Goal: Task Accomplishment & Management: Manage account settings

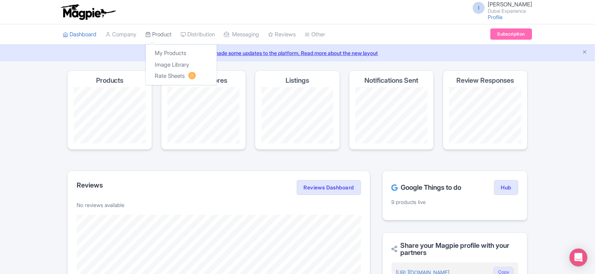
click at [166, 34] on link "Product" at bounding box center [158, 34] width 26 height 21
click at [168, 52] on link "My Products" at bounding box center [181, 53] width 71 height 12
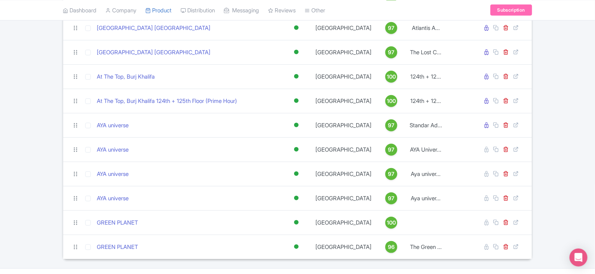
scroll to position [212, 0]
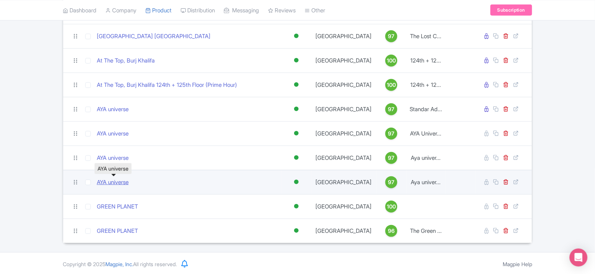
click at [119, 180] on link "AYA universe" at bounding box center [113, 182] width 32 height 9
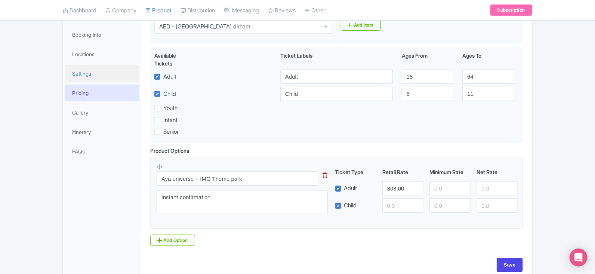
scroll to position [70, 0]
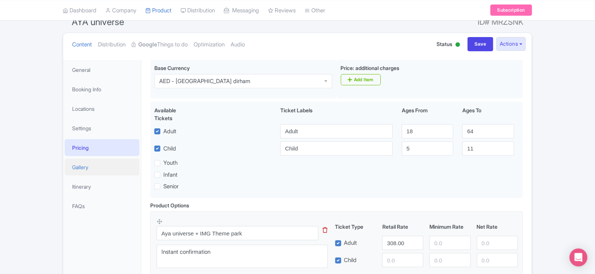
click at [92, 163] on link "Gallery" at bounding box center [102, 166] width 75 height 17
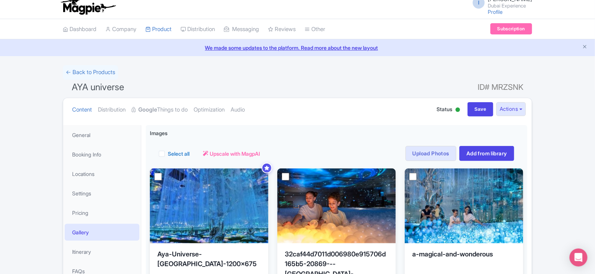
scroll to position [0, 0]
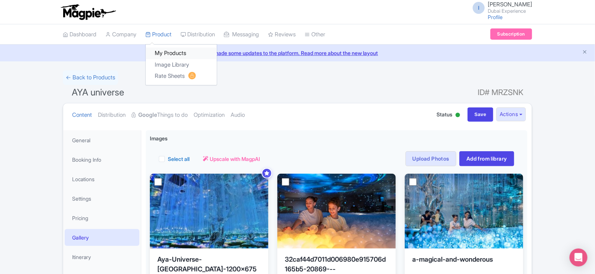
click at [166, 56] on link "My Products" at bounding box center [181, 53] width 71 height 12
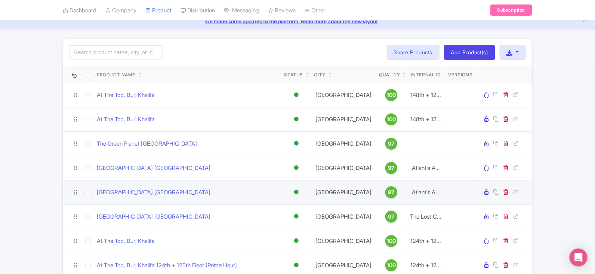
scroll to position [46, 0]
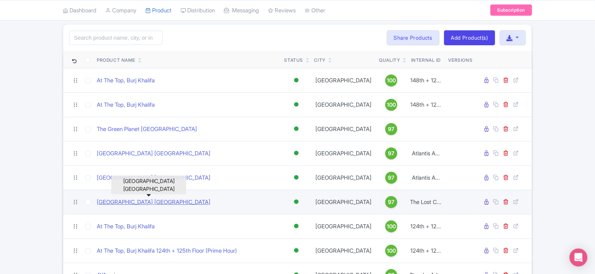
click at [138, 201] on link "[GEOGRAPHIC_DATA] [GEOGRAPHIC_DATA]" at bounding box center [154, 202] width 114 height 9
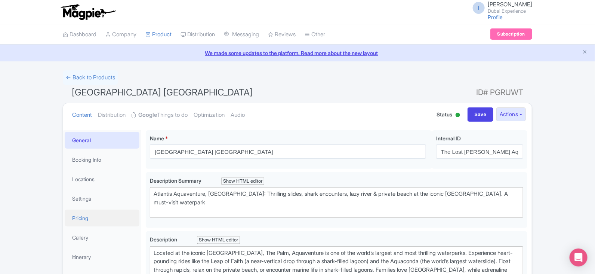
click at [93, 212] on link "Pricing" at bounding box center [102, 217] width 75 height 17
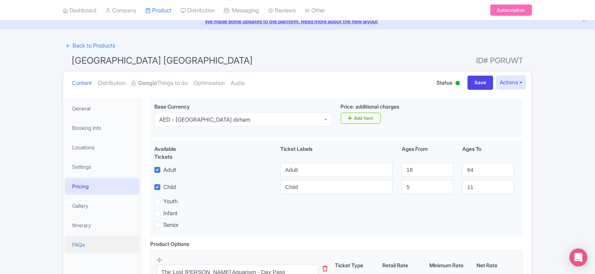
scroll to position [46, 0]
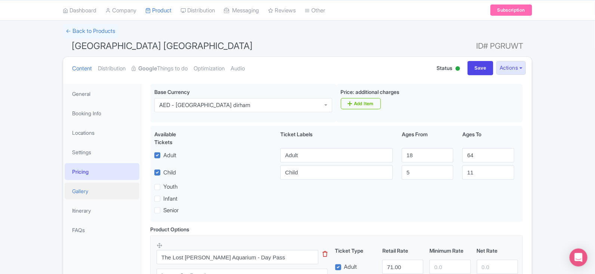
click at [99, 186] on link "Gallery" at bounding box center [102, 190] width 75 height 17
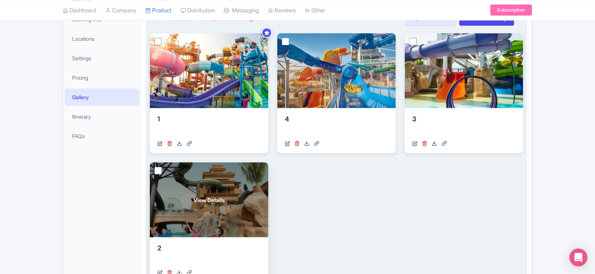
scroll to position [0, 0]
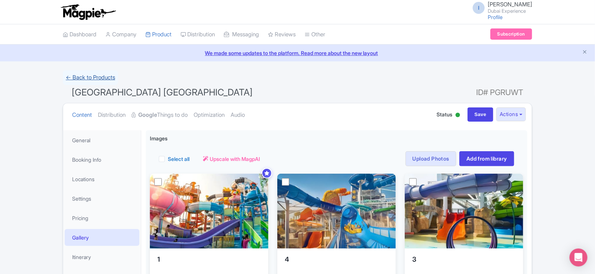
click at [114, 81] on link "← Back to Products" at bounding box center [90, 77] width 55 height 15
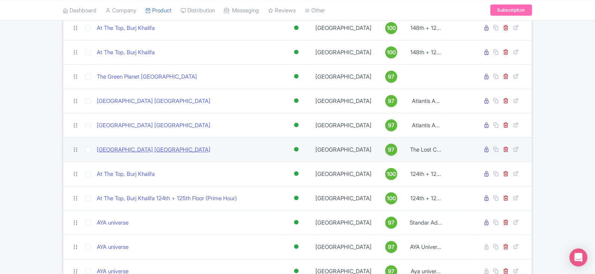
scroll to position [140, 0]
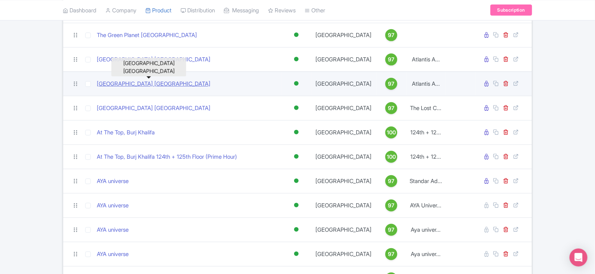
click at [172, 85] on link "Dubai Atlanstis Aquaventure water park" at bounding box center [154, 84] width 114 height 9
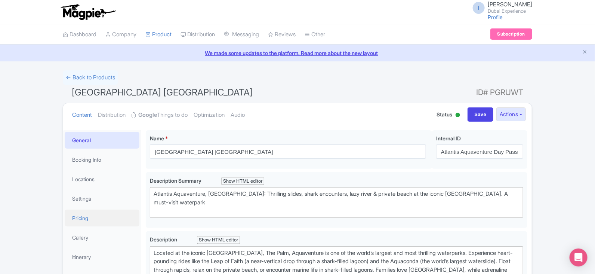
click at [93, 219] on link "Pricing" at bounding box center [102, 217] width 75 height 17
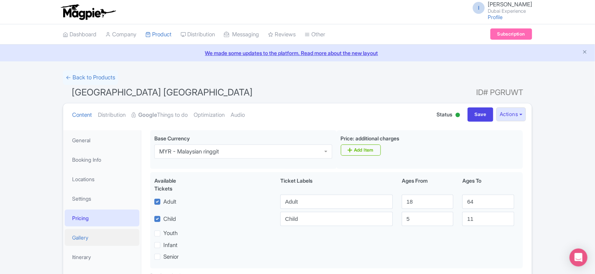
click at [81, 238] on link "Gallery" at bounding box center [102, 237] width 75 height 17
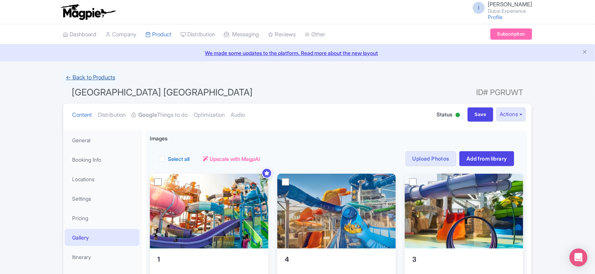
click at [93, 78] on link "← Back to Products" at bounding box center [90, 77] width 55 height 15
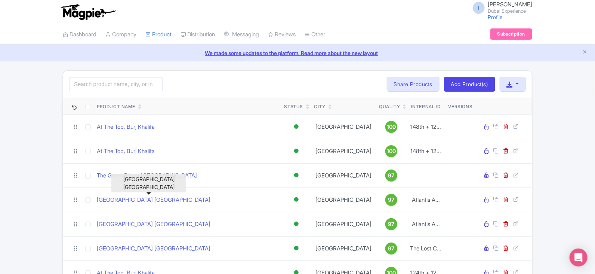
scroll to position [212, 0]
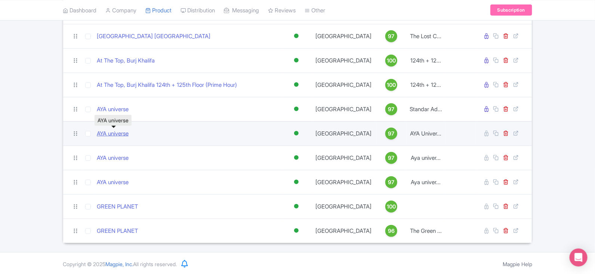
click at [114, 133] on link "AYA universe" at bounding box center [113, 133] width 32 height 9
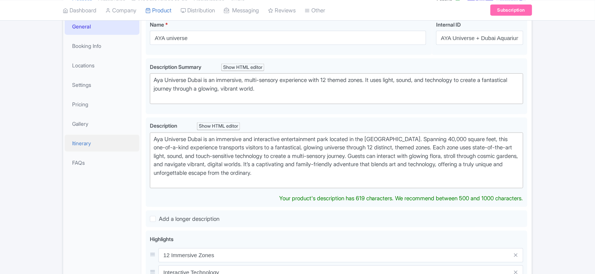
scroll to position [118, 0]
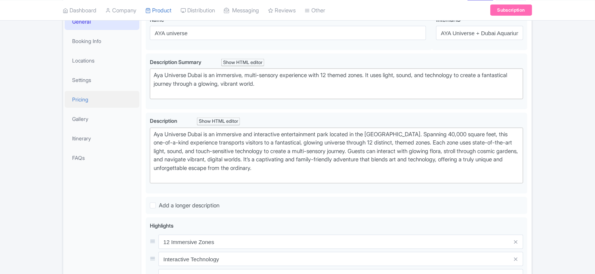
click at [84, 95] on link "Pricing" at bounding box center [102, 99] width 75 height 17
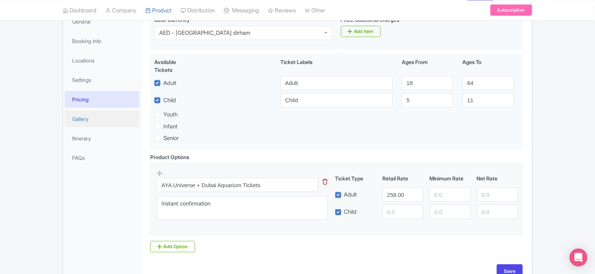
click at [92, 123] on link "Gallery" at bounding box center [102, 118] width 75 height 17
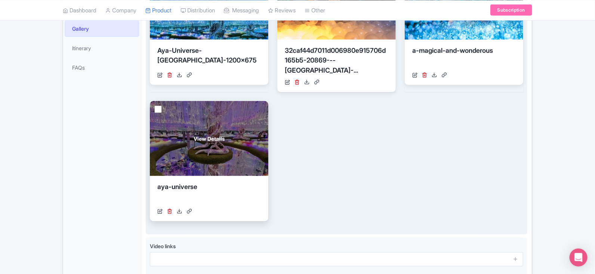
scroll to position [212, 0]
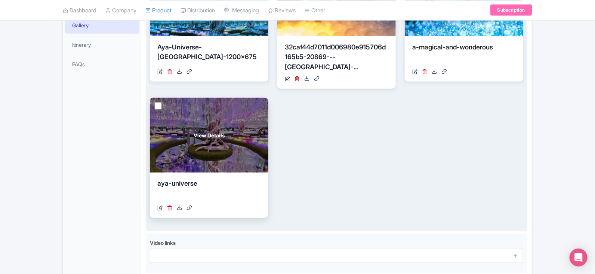
click at [190, 143] on div "View Details" at bounding box center [209, 135] width 118 height 75
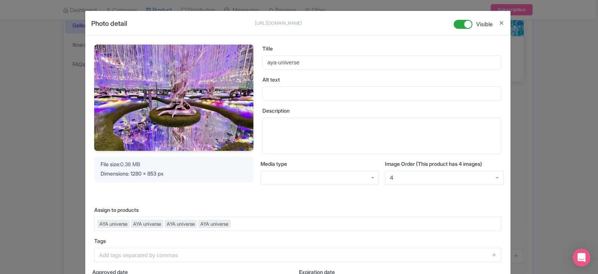
click at [525, 62] on div "Photo detail [URL][DOMAIN_NAME] [URL][DOMAIN_NAME] Visible Your Image is being …" at bounding box center [299, 137] width 598 height 274
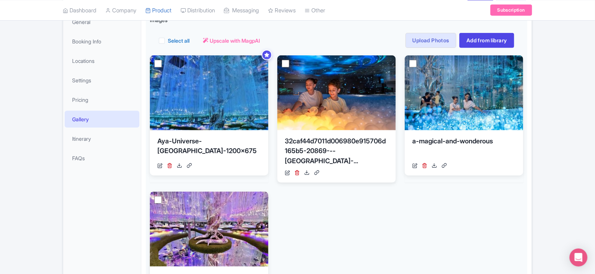
scroll to position [46, 0]
